Goal: Information Seeking & Learning: Learn about a topic

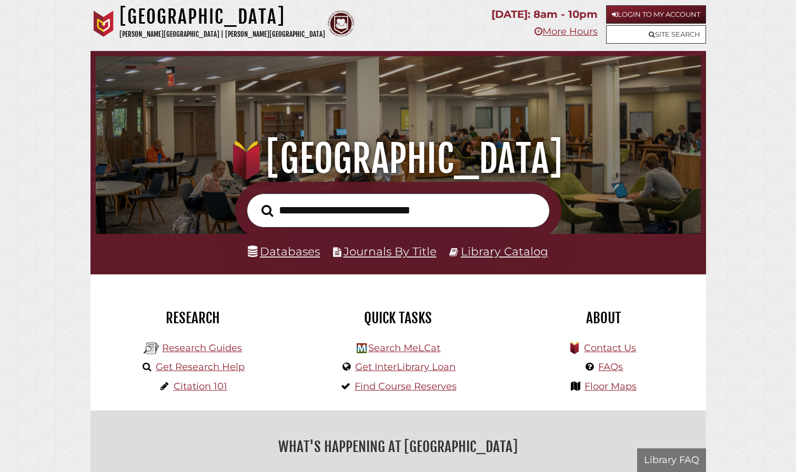
scroll to position [200, 600]
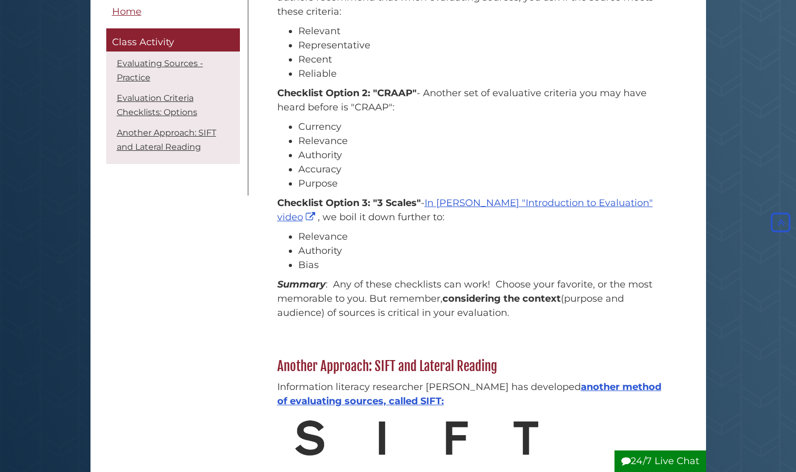
scroll to position [893, 0]
click at [388, 99] on strong "Checklist Option 2: "CRAAP"" at bounding box center [346, 94] width 139 height 12
drag, startPoint x: 388, startPoint y: 135, endPoint x: 331, endPoint y: 162, distance: 63.0
click at [331, 162] on div "Checklist Option 1: "4 R's - In the Osborn Public Speaking textbook, the author…" at bounding box center [473, 127] width 392 height 301
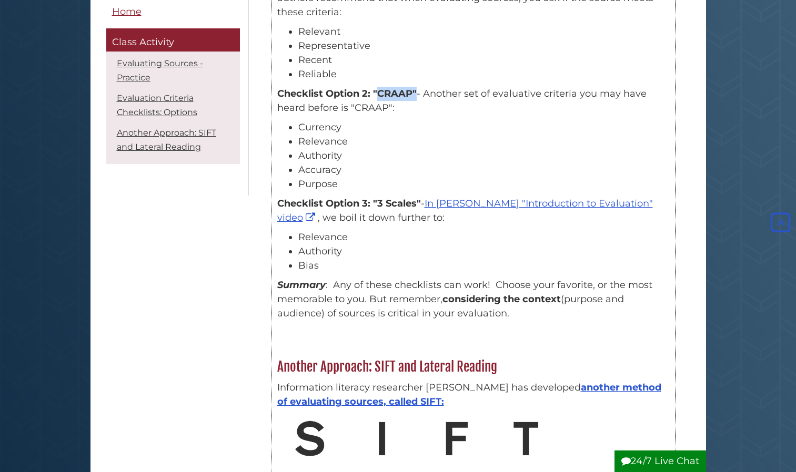
drag, startPoint x: 377, startPoint y: 134, endPoint x: 418, endPoint y: 137, distance: 41.1
click at [418, 115] on p "Checklist Option 2: "CRAAP" - Another set of evaluative criteria you may have h…" at bounding box center [473, 101] width 392 height 28
drag, startPoint x: 418, startPoint y: 137, endPoint x: 393, endPoint y: 162, distance: 35.7
click at [393, 135] on li "Currency" at bounding box center [483, 127] width 371 height 14
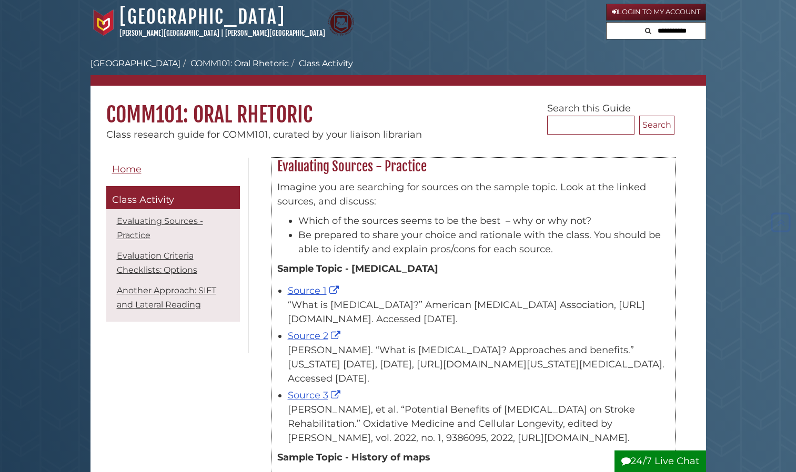
scroll to position [0, 0]
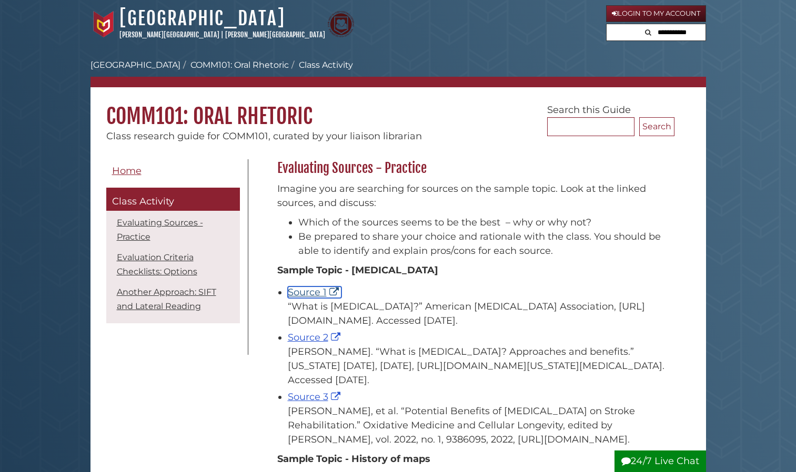
click at [301, 291] on link "Source 1" at bounding box center [315, 293] width 54 height 12
click at [320, 334] on link "Source 2" at bounding box center [315, 338] width 55 height 12
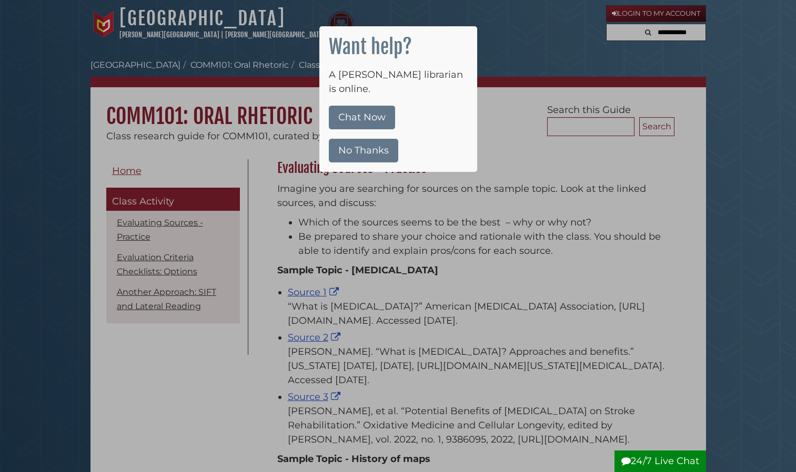
click at [376, 139] on button "No Thanks" at bounding box center [363, 151] width 69 height 24
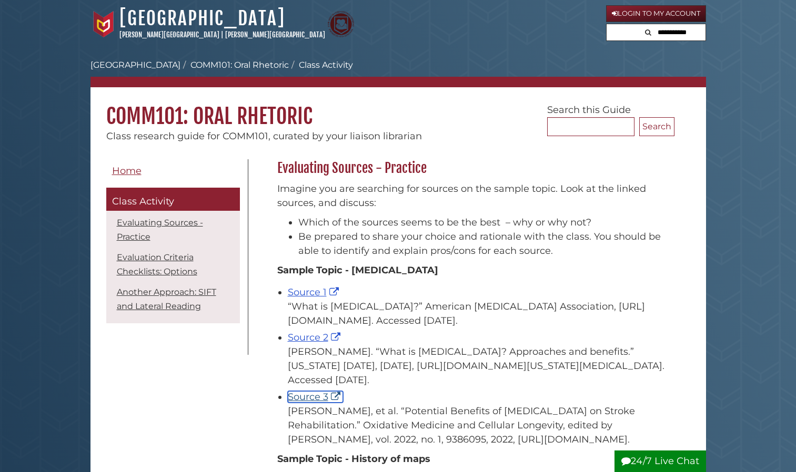
click at [297, 393] on link "Source 3" at bounding box center [315, 397] width 55 height 12
click at [303, 395] on link "Source 3" at bounding box center [315, 397] width 55 height 12
click at [301, 397] on link "Source 3" at bounding box center [315, 397] width 55 height 12
drag, startPoint x: 380, startPoint y: 164, endPoint x: 487, endPoint y: 128, distance: 112.8
click at [487, 128] on h1 "COMM101: Oral Rhetoric" at bounding box center [397, 108] width 615 height 42
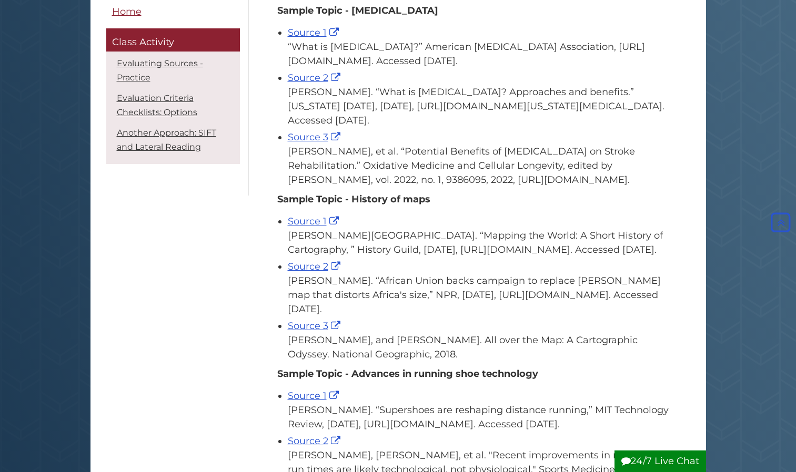
scroll to position [260, 0]
click at [293, 228] on div "Moulton, Madison. “Mapping the World: A Short History of Cartography, ” History…" at bounding box center [478, 242] width 381 height 28
click at [294, 223] on link "Source 1" at bounding box center [315, 221] width 54 height 12
click at [304, 272] on link "Source 2" at bounding box center [315, 266] width 55 height 12
click at [304, 331] on link "Source 3" at bounding box center [315, 326] width 55 height 12
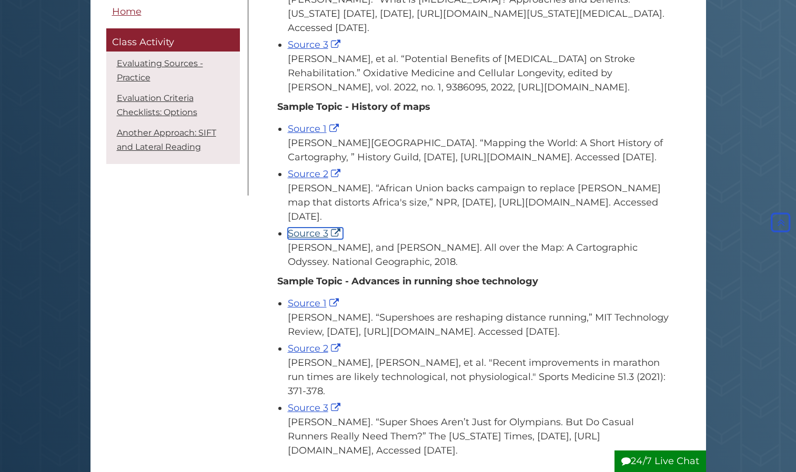
scroll to position [353, 0]
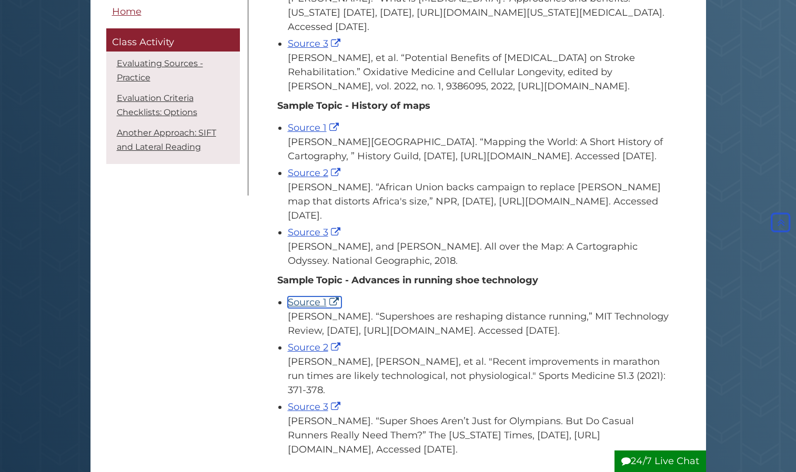
click at [301, 308] on link "Source 1" at bounding box center [315, 303] width 54 height 12
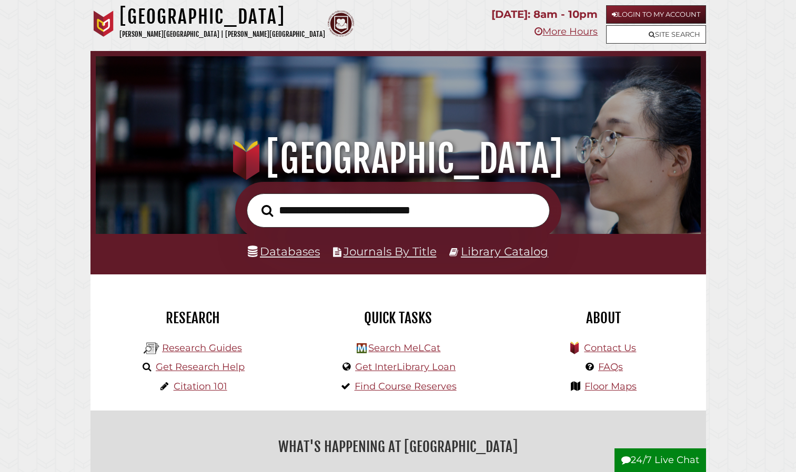
scroll to position [200, 600]
click at [324, 207] on input "text" at bounding box center [398, 211] width 303 height 34
type input "**********"
click at [256, 202] on button "Search" at bounding box center [267, 211] width 22 height 18
